Goal: Transaction & Acquisition: Book appointment/travel/reservation

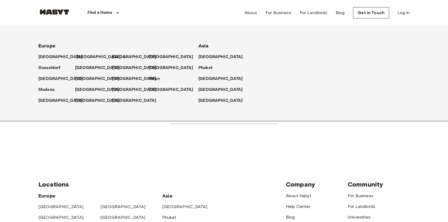
click at [80, 59] on p "[GEOGRAPHIC_DATA]" at bounding box center [98, 57] width 45 height 6
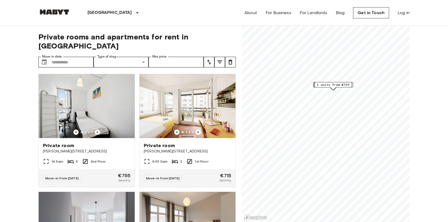
click at [163, 57] on input "Max price" at bounding box center [176, 62] width 55 height 11
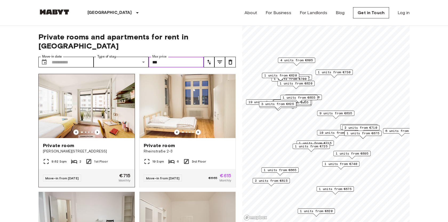
type input "***"
click at [108, 146] on div "Private room Klara-Franke-Straße 24-28" at bounding box center [87, 148] width 96 height 20
drag, startPoint x: 165, startPoint y: 53, endPoint x: 150, endPoint y: 52, distance: 15.2
click at [150, 57] on input "***" at bounding box center [176, 62] width 55 height 11
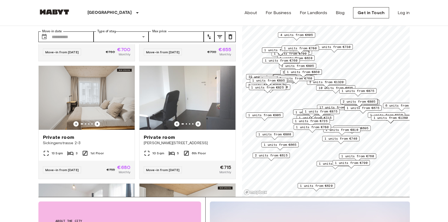
scroll to position [1517, 0]
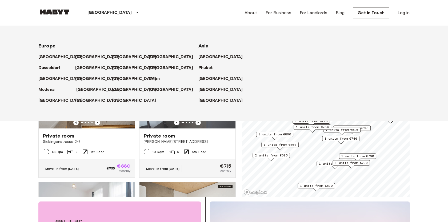
click at [79, 91] on p "[GEOGRAPHIC_DATA]" at bounding box center [98, 90] width 45 height 6
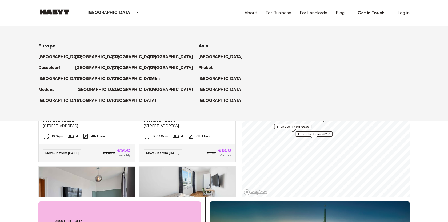
click at [84, 92] on p "[GEOGRAPHIC_DATA]" at bounding box center [98, 90] width 45 height 6
click at [81, 91] on p "[GEOGRAPHIC_DATA]" at bounding box center [98, 90] width 45 height 6
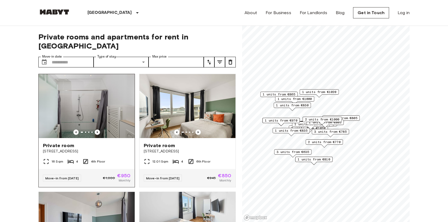
click at [100, 142] on div "Private room" at bounding box center [87, 145] width 88 height 6
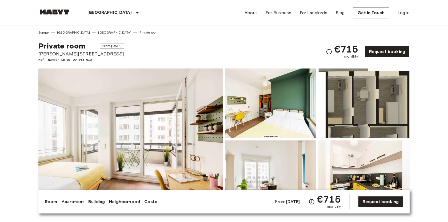
scroll to position [49, 0]
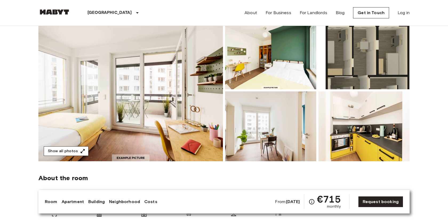
click at [73, 152] on button "Show all photos" at bounding box center [66, 151] width 45 height 10
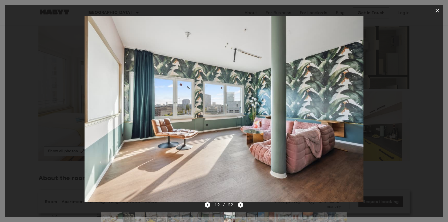
click at [433, 10] on button "button" at bounding box center [437, 10] width 11 height 11
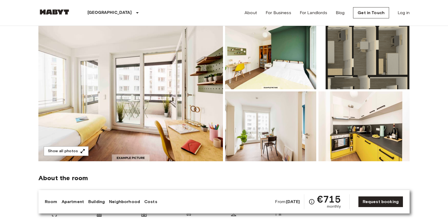
scroll to position [0, 0]
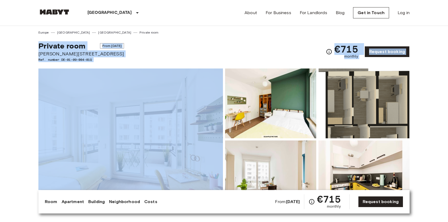
drag, startPoint x: 34, startPoint y: 44, endPoint x: 89, endPoint y: 73, distance: 62.3
copy div "Private room From Sep 22 2025 Klara-Franke-Straße 24-28 Ref. number DE-01-09-00…"
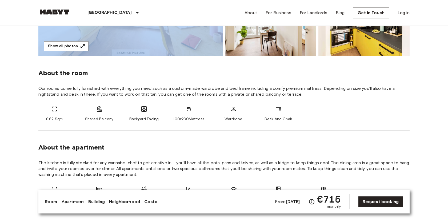
scroll to position [169, 0]
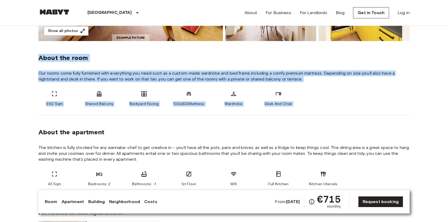
drag, startPoint x: 30, startPoint y: 54, endPoint x: 149, endPoint y: 117, distance: 133.9
copy div "About the room Our rooms come fully furnished with everything you need such as …"
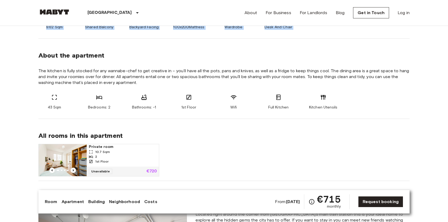
scroll to position [219, 0]
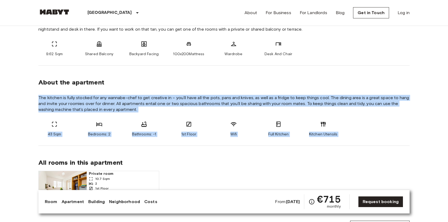
drag, startPoint x: 36, startPoint y: 97, endPoint x: 98, endPoint y: 149, distance: 80.7
copy section "The kitchen is fully stocked for any wannabe-chef to get creative in – you’ll h…"
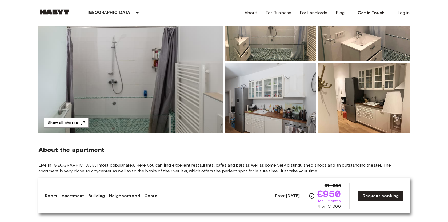
scroll to position [86, 0]
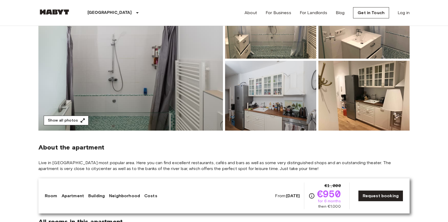
click at [78, 118] on button "Show all photos" at bounding box center [66, 121] width 45 height 10
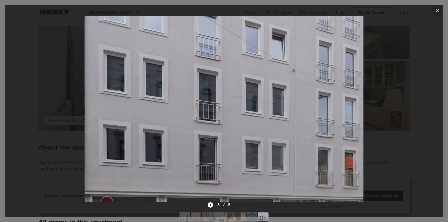
click at [437, 10] on icon "button" at bounding box center [438, 11] width 4 height 4
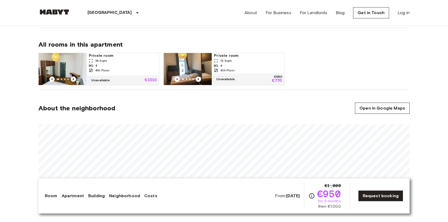
scroll to position [257, 0]
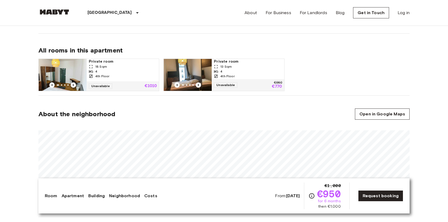
click at [69, 68] on img at bounding box center [63, 75] width 48 height 32
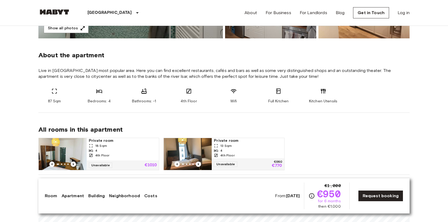
scroll to position [176, 0]
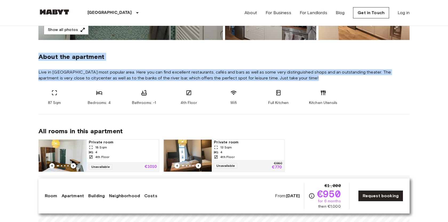
drag, startPoint x: 36, startPoint y: 55, endPoint x: 102, endPoint y: 113, distance: 87.9
copy section "About the apartment Live in [GEOGRAPHIC_DATA] most popular area. Here you can f…"
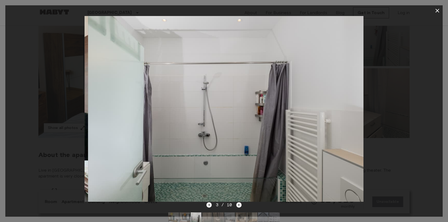
click at [438, 10] on icon "button" at bounding box center [438, 11] width 4 height 4
